Goal: Task Accomplishment & Management: Use online tool/utility

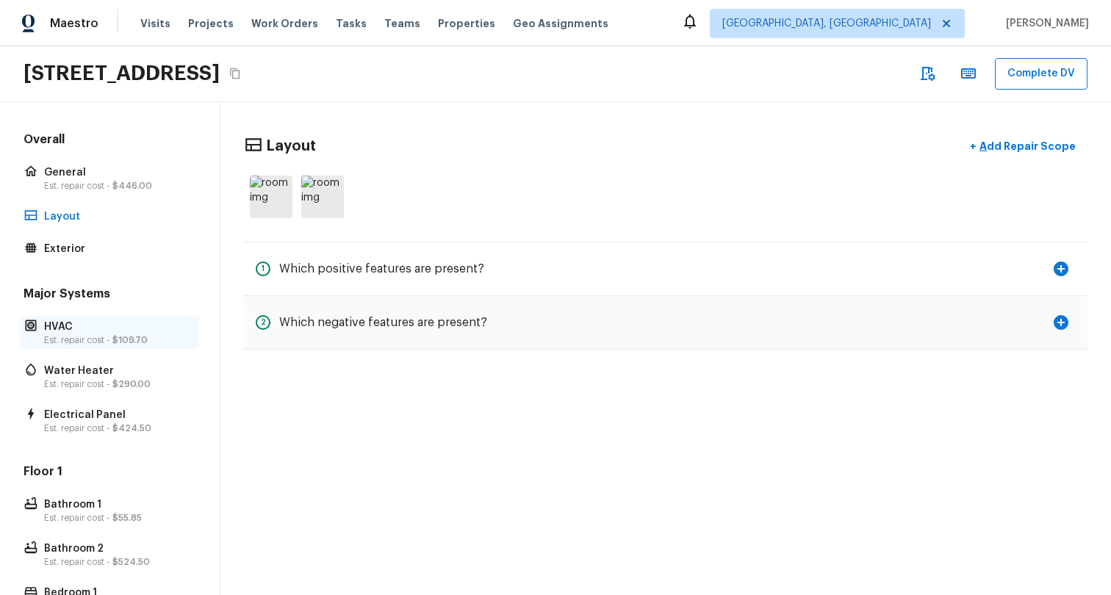
click at [71, 341] on p "Est. repair cost - $109.70" at bounding box center [117, 340] width 146 height 12
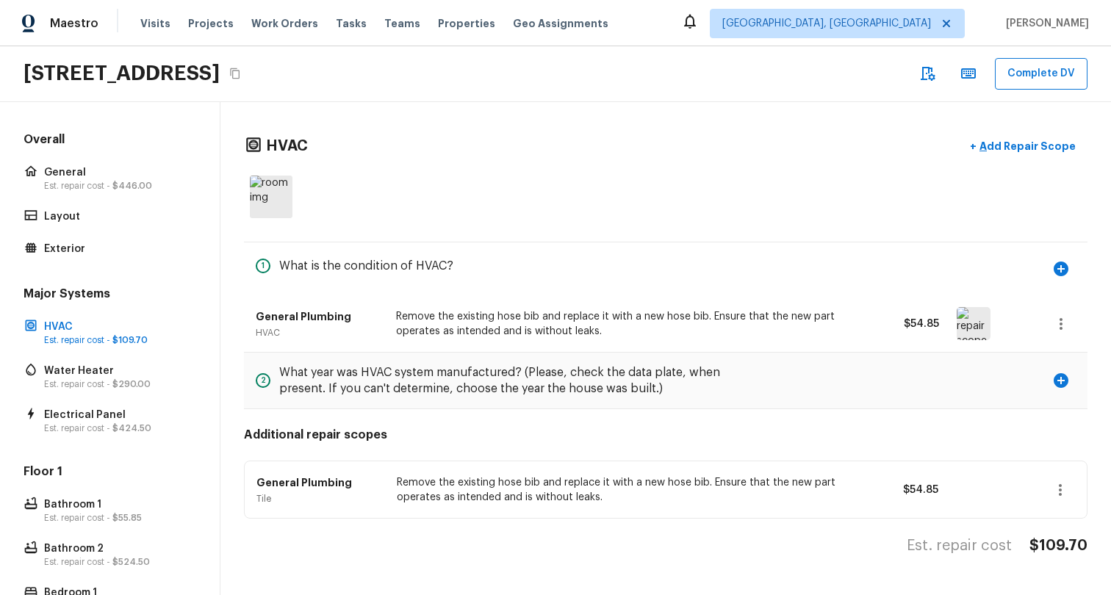
click at [92, 397] on div "Major Systems HVAC Est. repair cost - $109.70 Water Heater Est. repair cost - $…" at bounding box center [110, 361] width 178 height 151
click at [92, 381] on p "Est. repair cost - $290.00" at bounding box center [117, 384] width 146 height 12
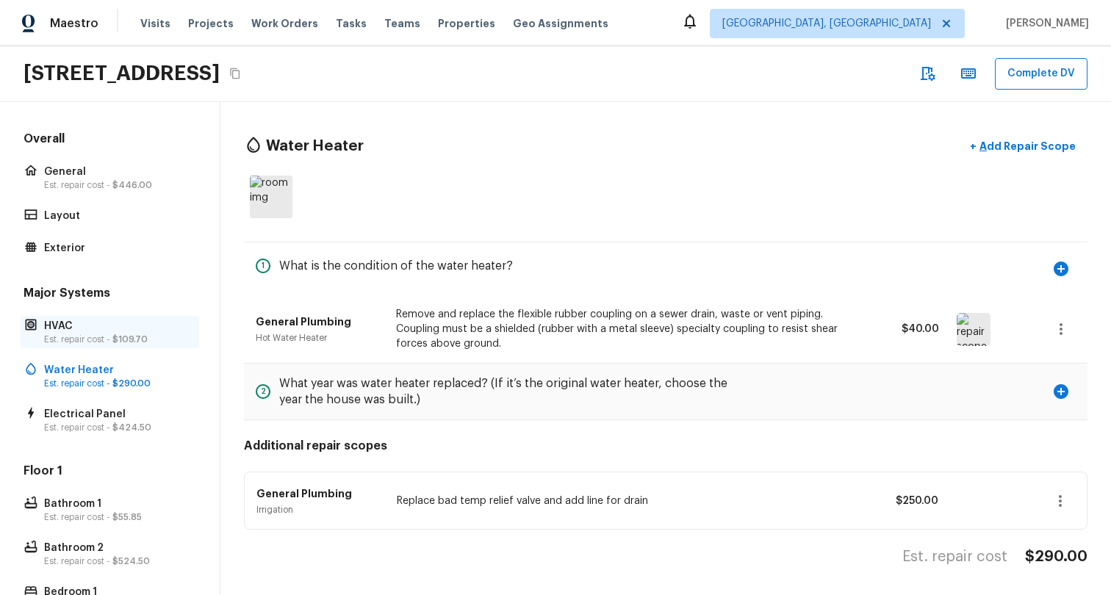
click at [95, 338] on p "Est. repair cost - $109.70" at bounding box center [117, 339] width 146 height 12
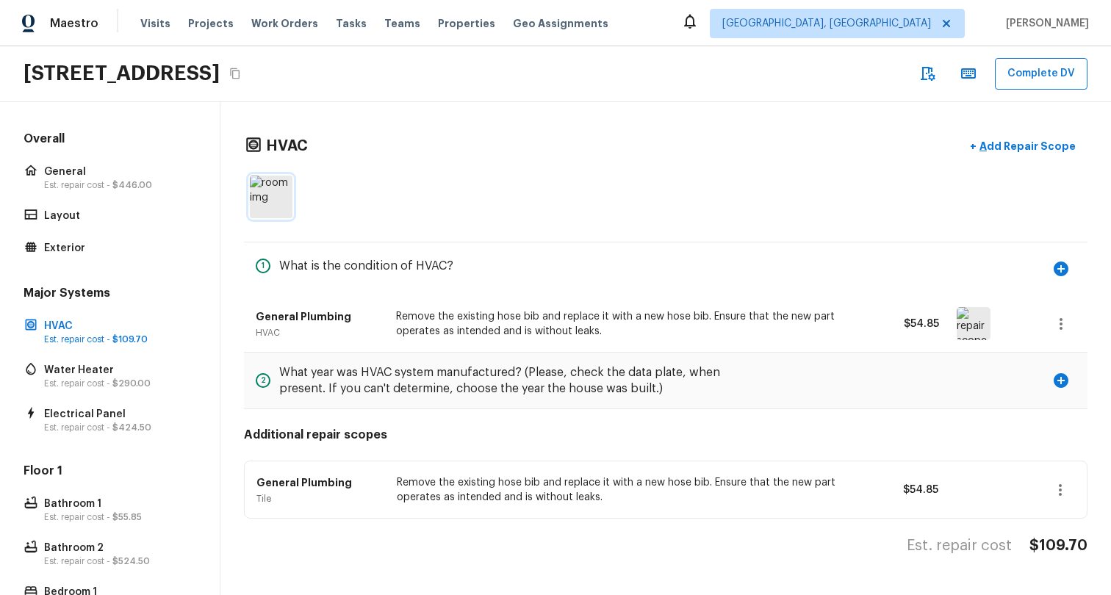
click at [273, 214] on img at bounding box center [271, 197] width 43 height 43
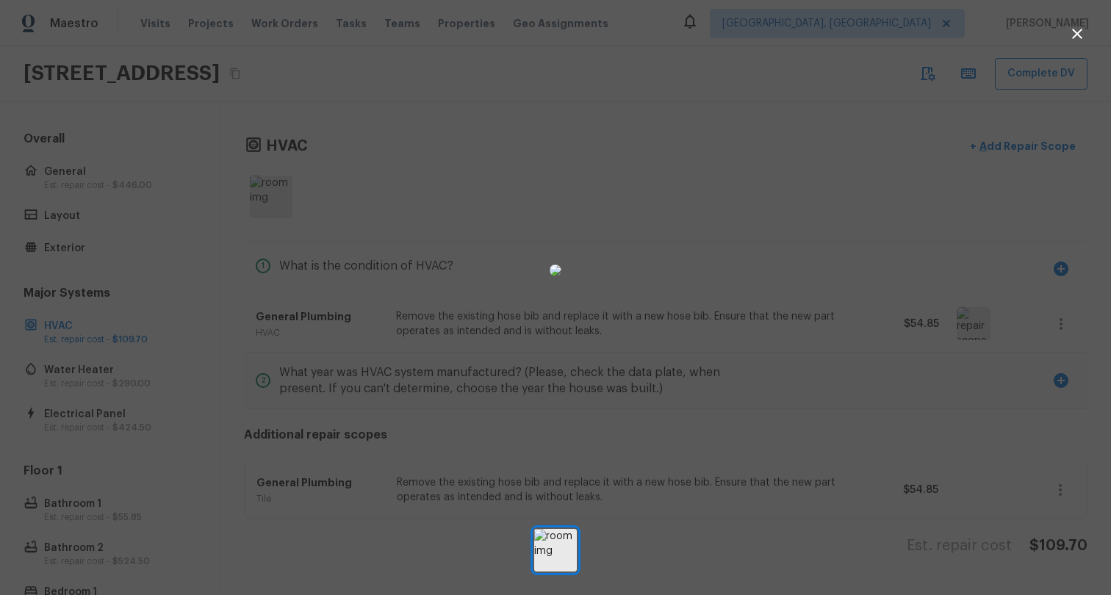
click at [261, 333] on div at bounding box center [555, 271] width 1111 height 494
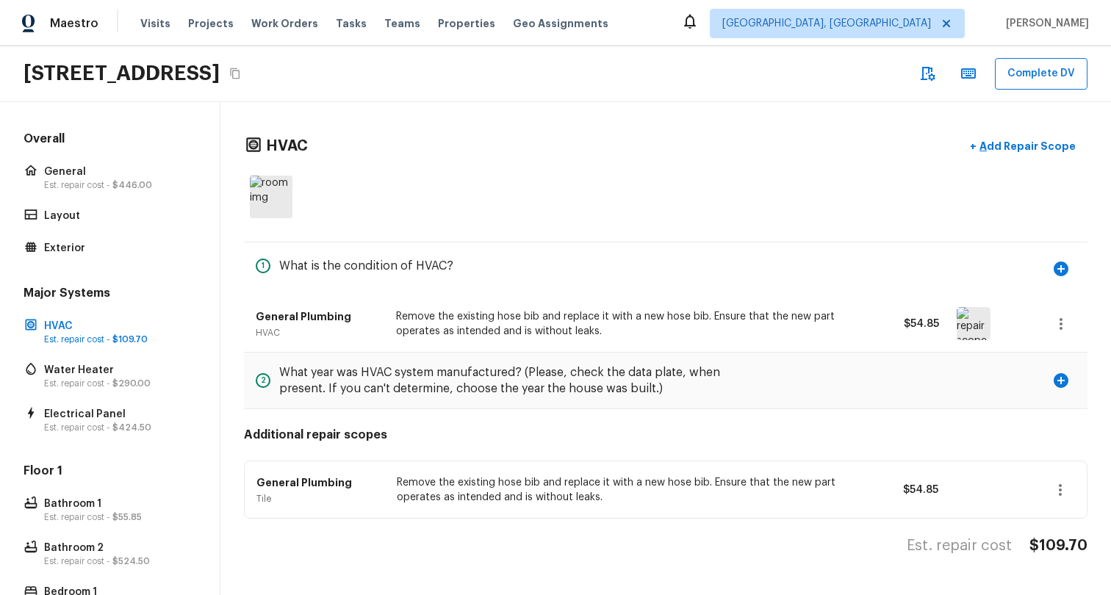
scroll to position [264, 0]
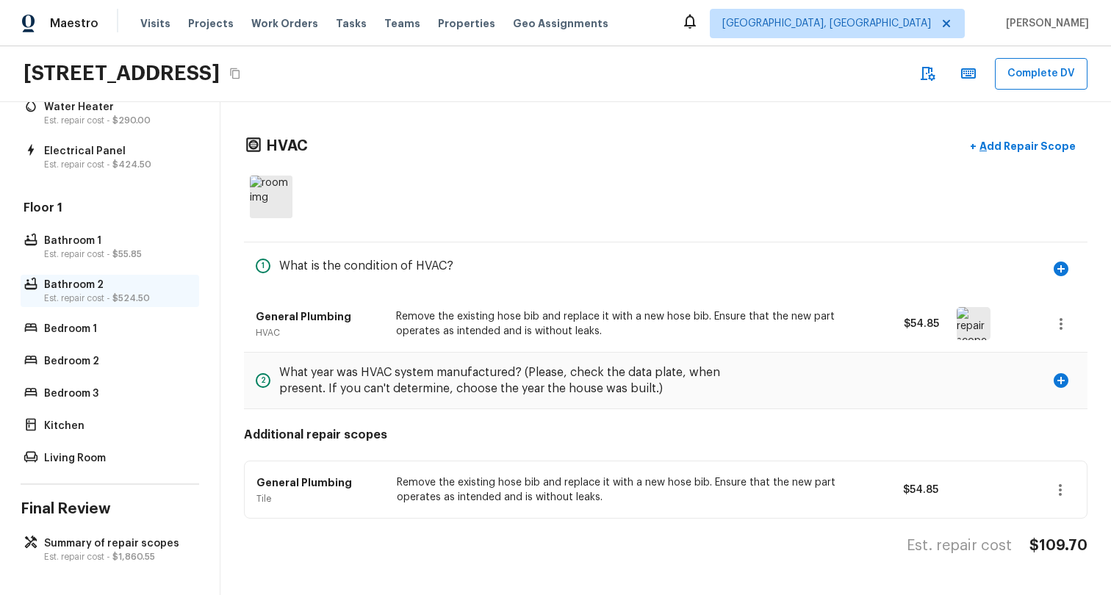
click at [113, 286] on p "Bathroom 2" at bounding box center [117, 285] width 146 height 15
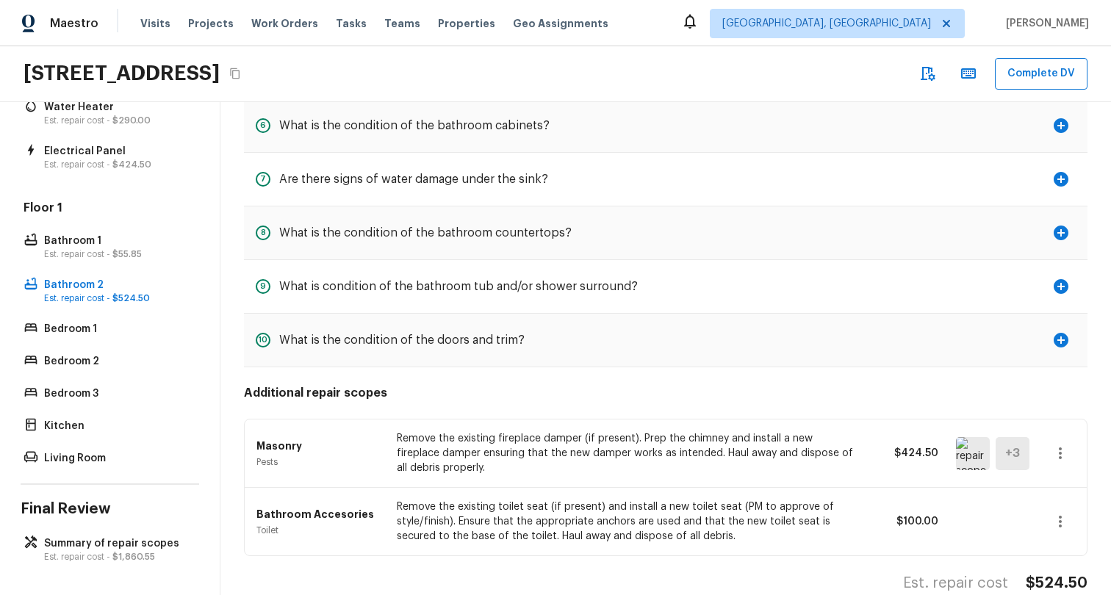
scroll to position [439, 0]
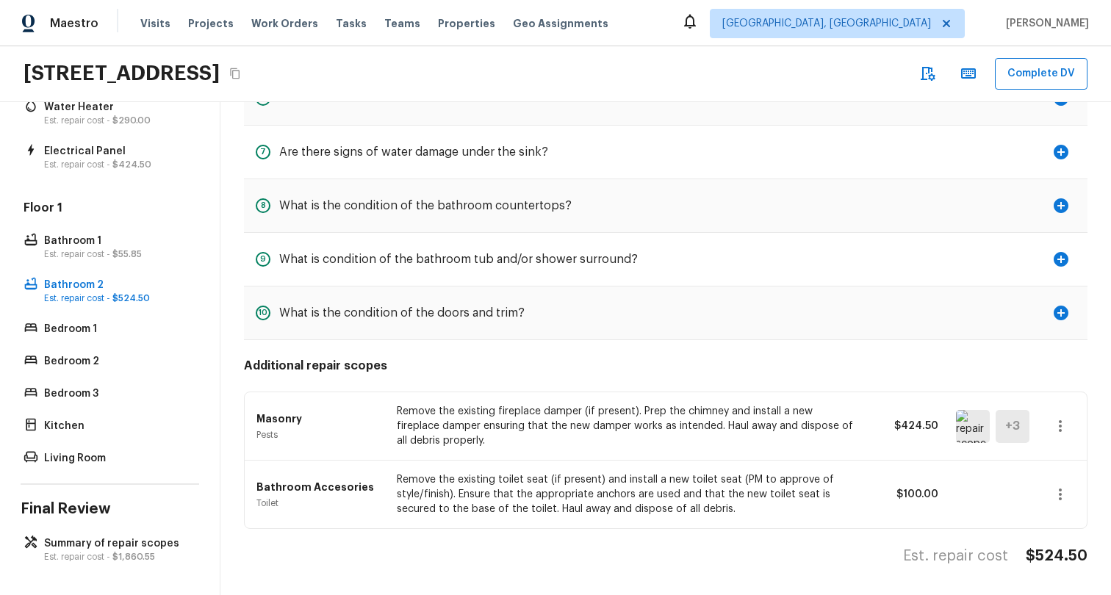
click at [524, 414] on p "Remove the existing fireplace damper (if present). Prep the chimney and install…" at bounding box center [626, 426] width 458 height 44
click at [979, 439] on img at bounding box center [973, 426] width 34 height 33
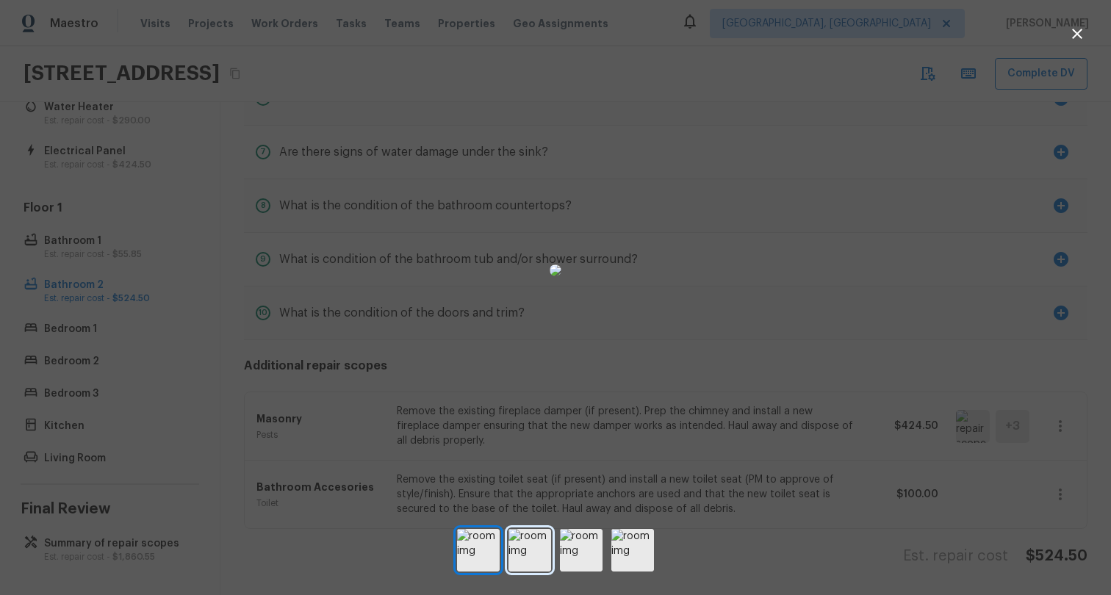
click at [522, 544] on img at bounding box center [529, 550] width 43 height 43
click at [588, 557] on img at bounding box center [581, 550] width 43 height 43
click at [625, 563] on img at bounding box center [632, 550] width 43 height 43
click at [835, 188] on div at bounding box center [555, 271] width 1111 height 494
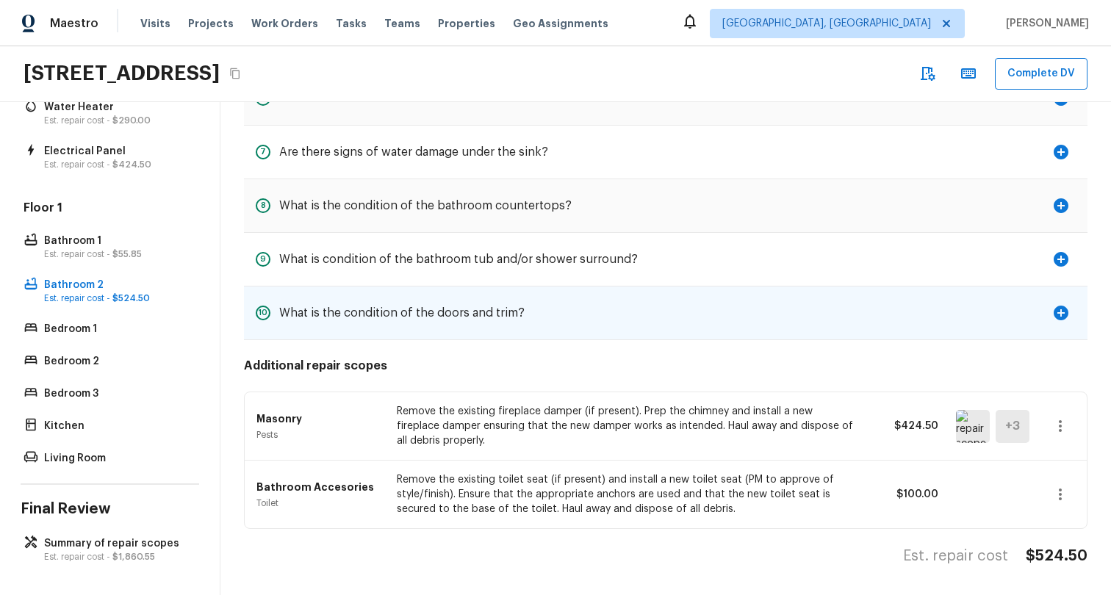
scroll to position [0, 0]
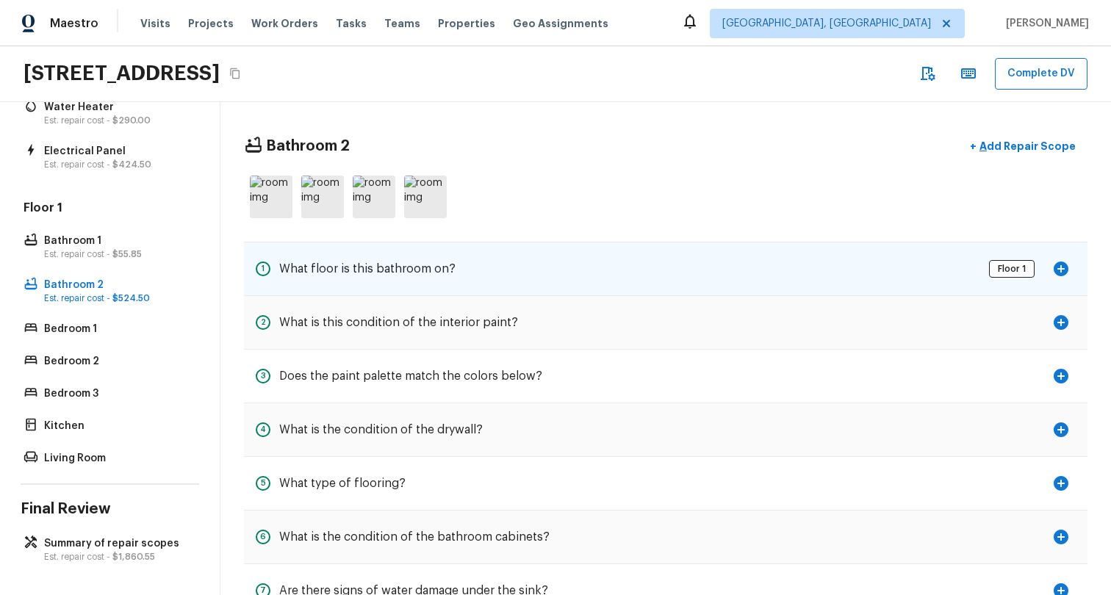
click at [1061, 264] on icon "button" at bounding box center [1060, 268] width 15 height 15
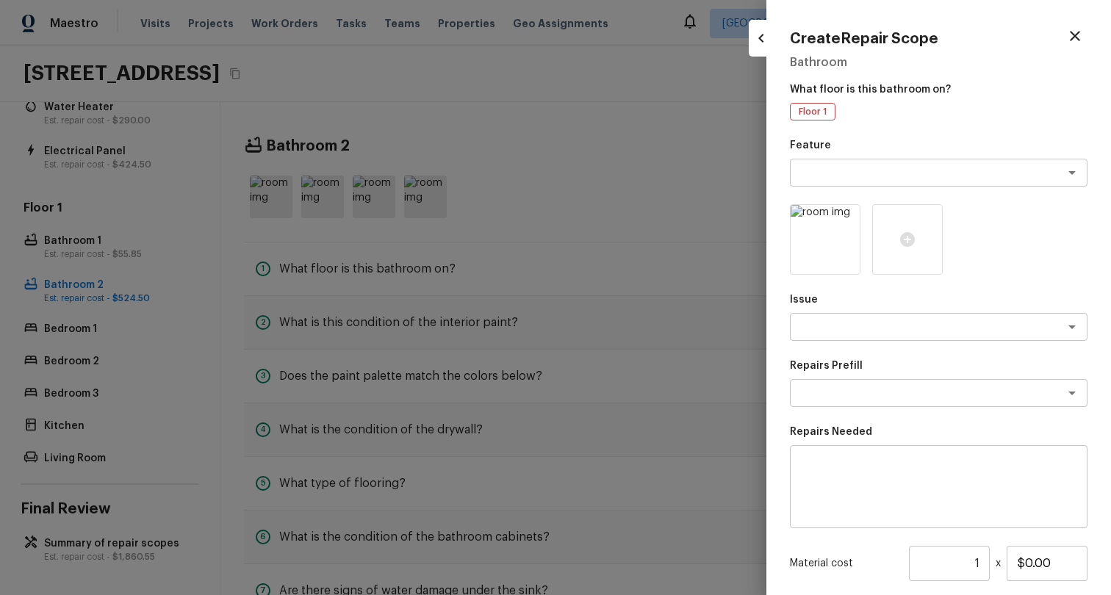
click at [674, 324] on div at bounding box center [555, 297] width 1111 height 595
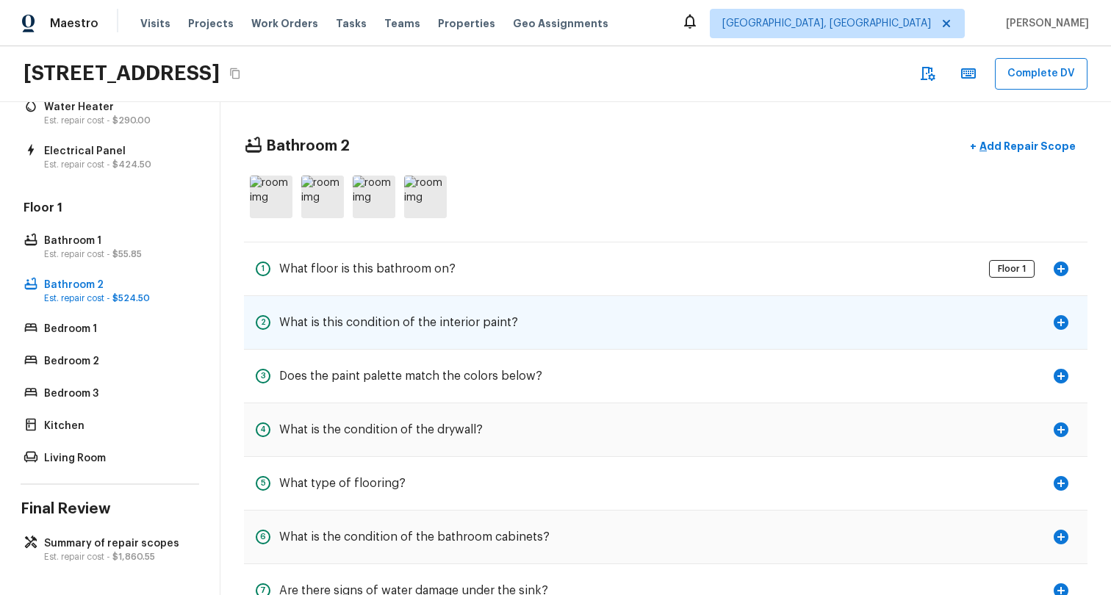
click at [1061, 325] on icon "button" at bounding box center [1061, 323] width 18 height 18
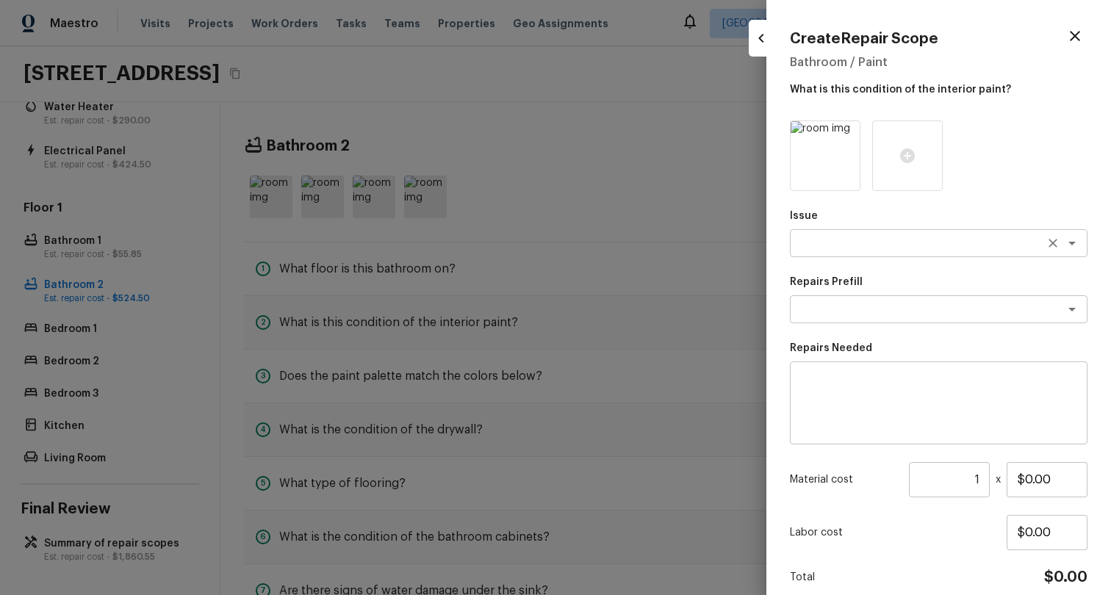
click at [1066, 240] on icon "Open" at bounding box center [1072, 243] width 18 height 18
click at [576, 358] on div at bounding box center [555, 297] width 1111 height 595
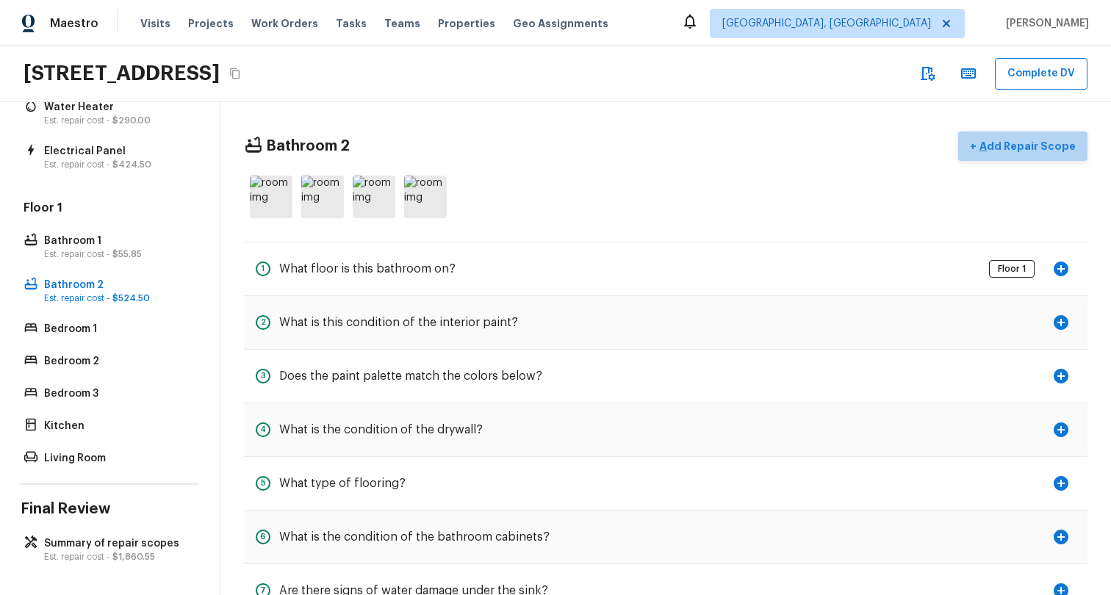
click at [1070, 145] on p "Add Repair Scope" at bounding box center [1025, 146] width 99 height 15
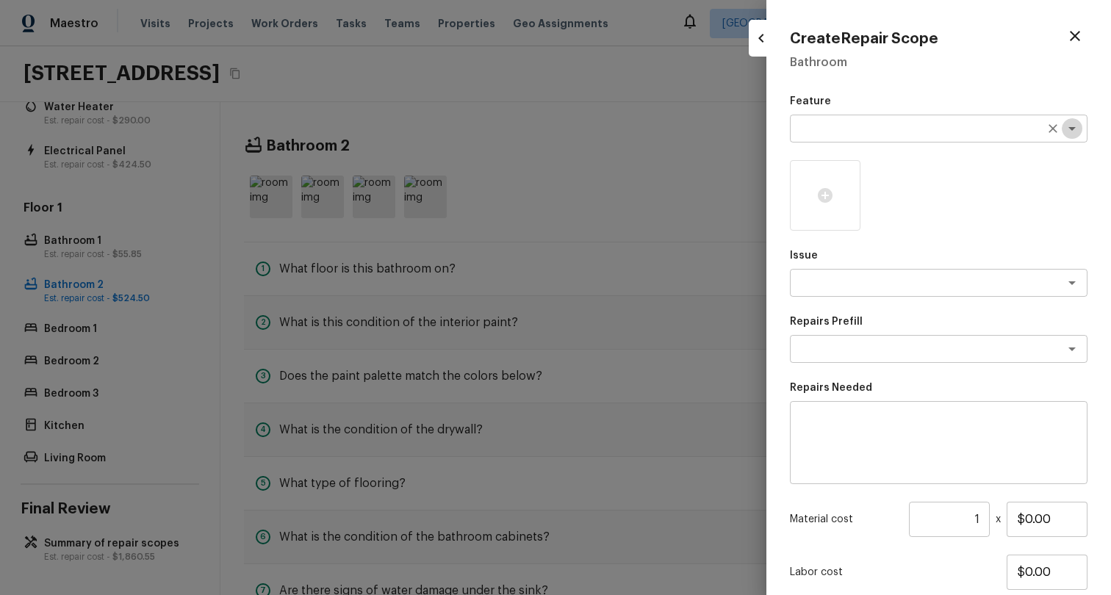
click at [1071, 135] on icon "Open" at bounding box center [1072, 129] width 18 height 18
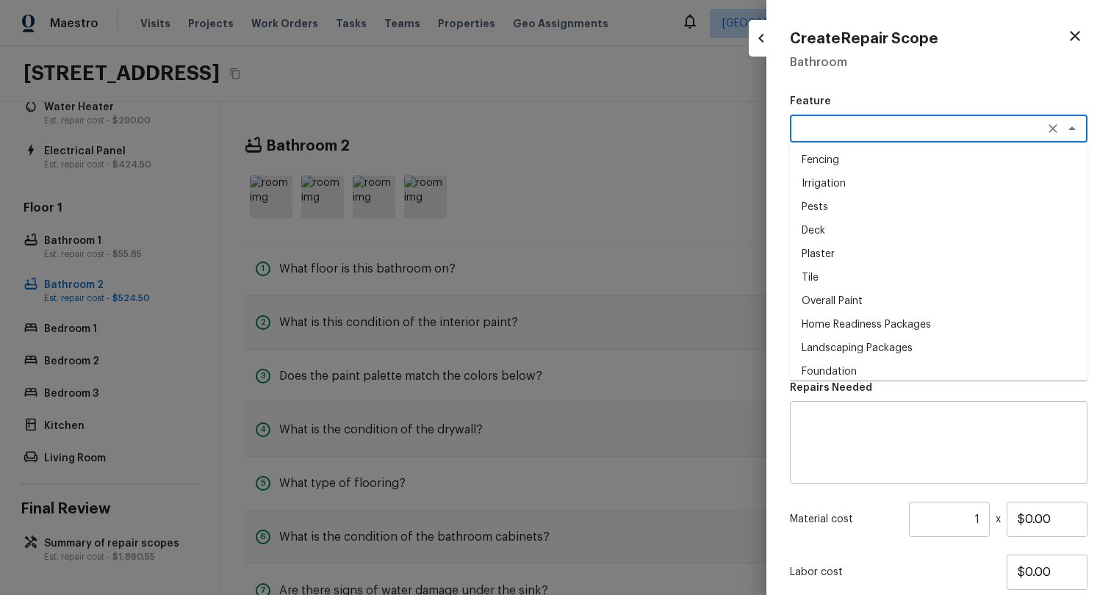
click at [558, 352] on div at bounding box center [555, 297] width 1111 height 595
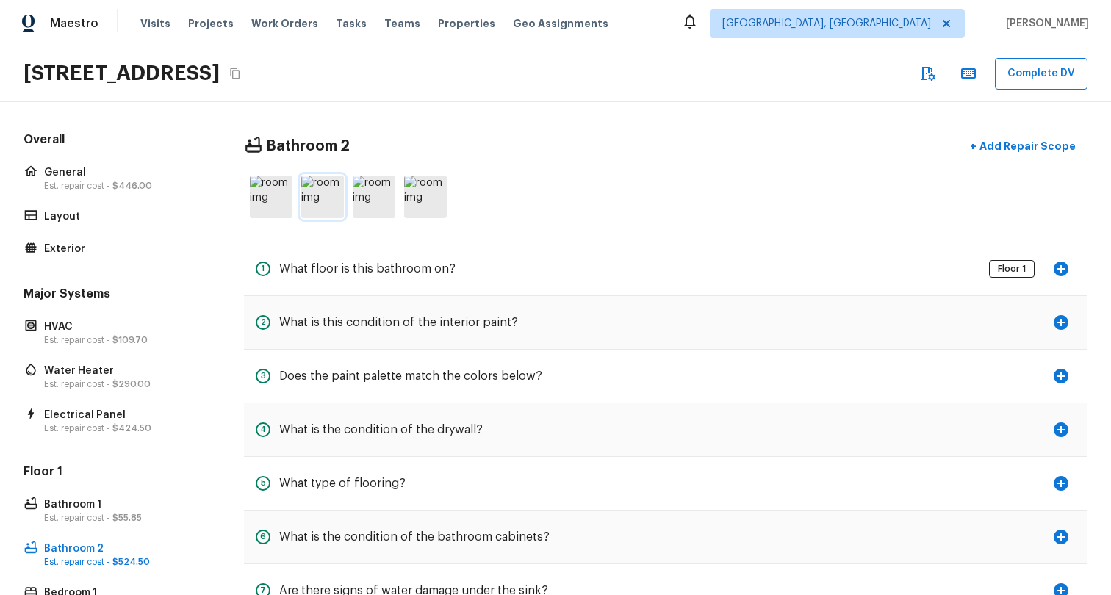
click at [320, 202] on img at bounding box center [322, 197] width 43 height 43
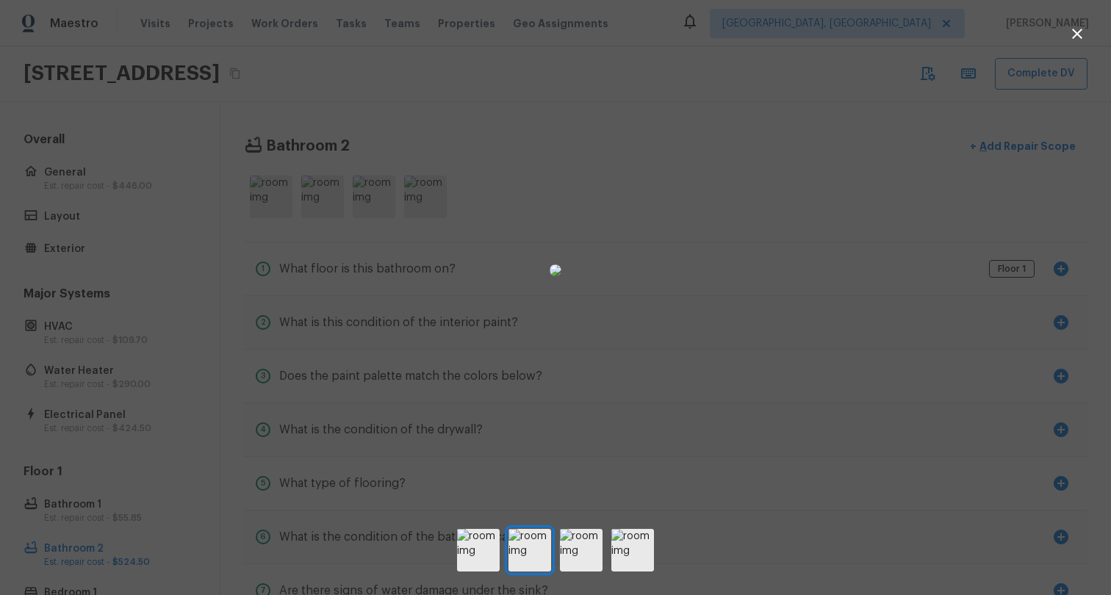
click at [291, 224] on div at bounding box center [555, 271] width 1111 height 494
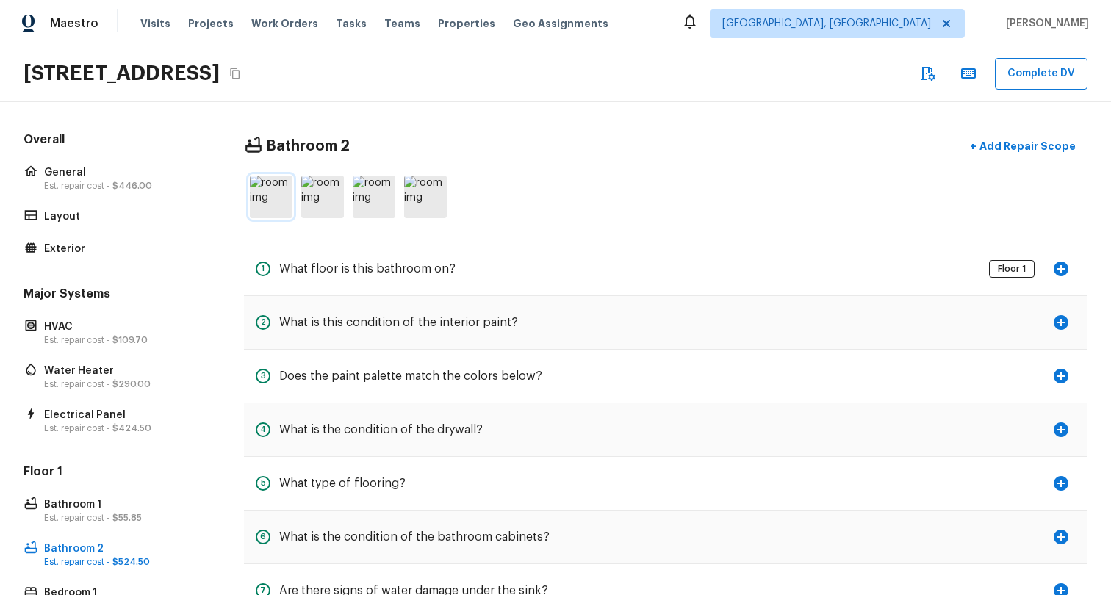
click at [271, 203] on img at bounding box center [271, 197] width 43 height 43
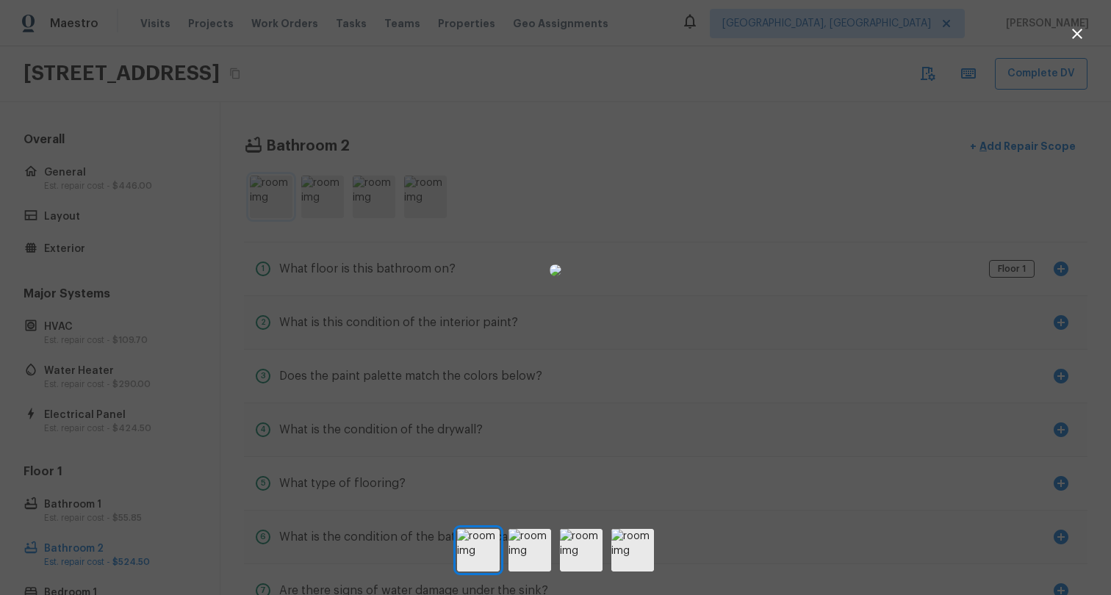
click at [271, 203] on div at bounding box center [555, 271] width 1111 height 494
